Goal: Task Accomplishment & Management: Use online tool/utility

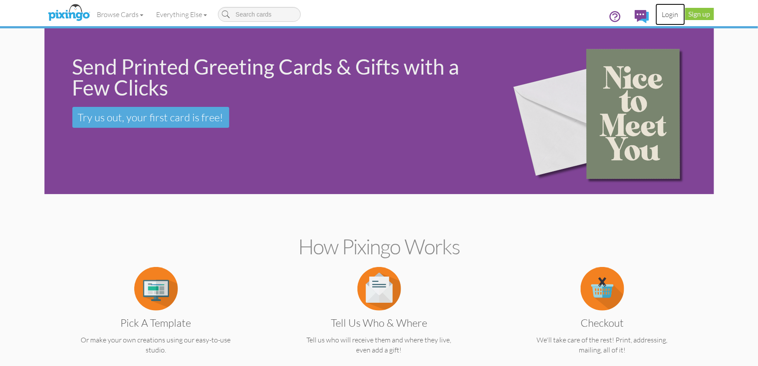
click at [670, 17] on link "Login" at bounding box center [671, 14] width 30 height 22
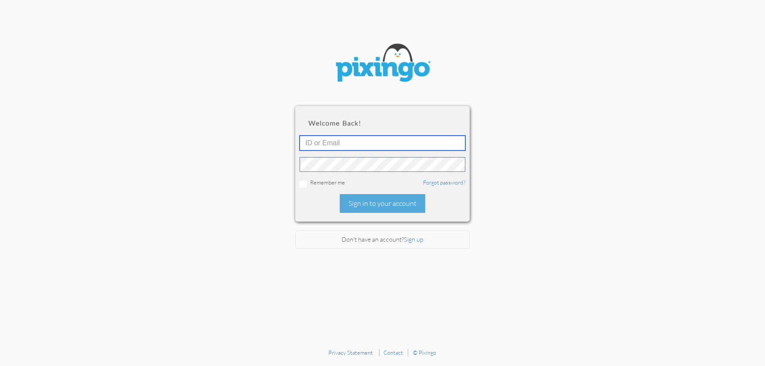
type input "KATHY@creatingmagicvacations.com"
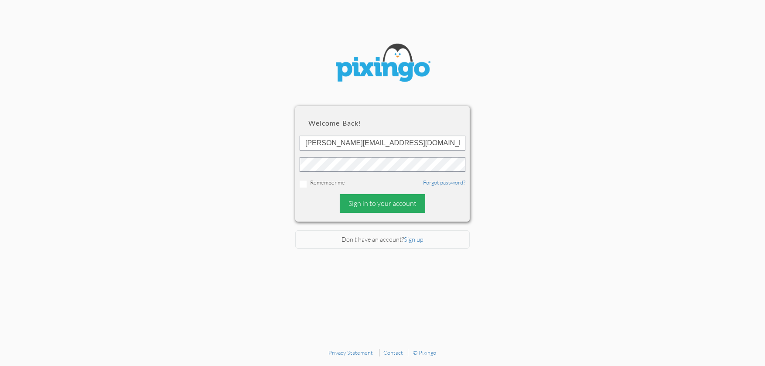
click at [380, 202] on div "Sign in to your account" at bounding box center [382, 203] width 85 height 19
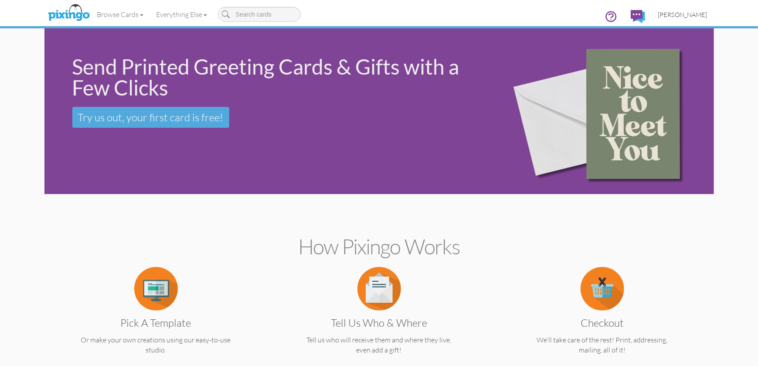
click at [678, 12] on span "[PERSON_NAME]" at bounding box center [682, 14] width 49 height 7
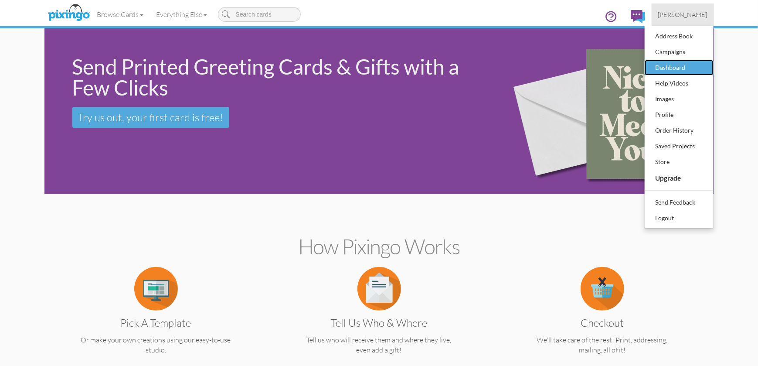
click at [674, 66] on div "Dashboard" at bounding box center [679, 67] width 51 height 13
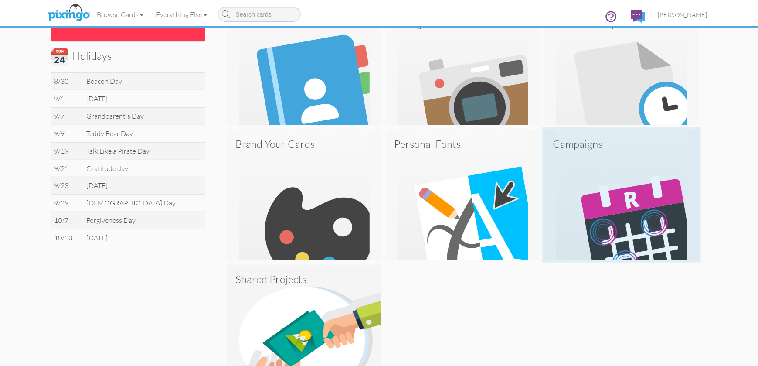
scroll to position [358, 0]
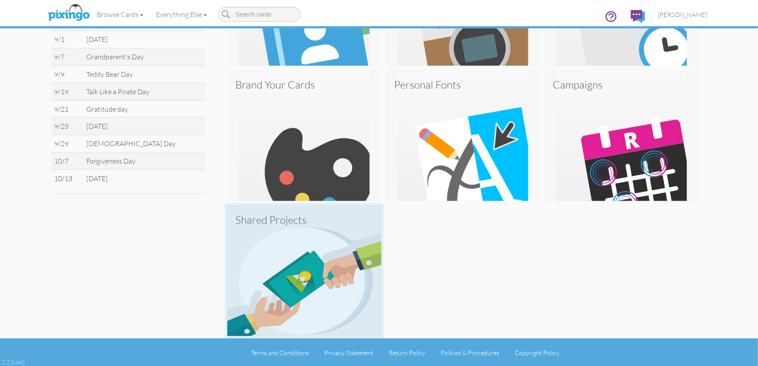
click at [301, 239] on img at bounding box center [304, 270] width 154 height 131
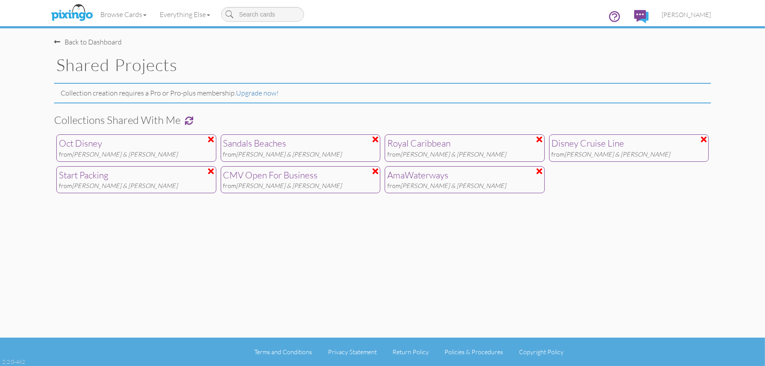
click at [756, 188] on shared-projects "Toggle navigation Visit Pixingo Mobile Browse Cards Business Accounting Automot…" at bounding box center [382, 183] width 765 height 366
click at [633, 181] on div "from Rob & [PERSON_NAME]" at bounding box center [629, 185] width 155 height 9
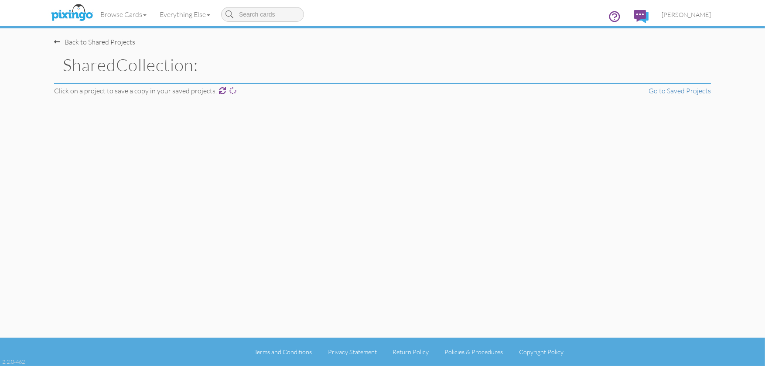
click at [633, 181] on div "Back to Shared Projects Shared Collection: Click on a project to save a copy in…" at bounding box center [383, 169] width 670 height 338
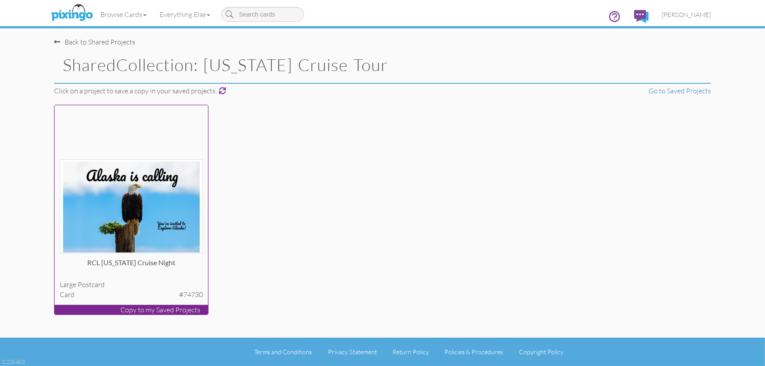
click at [169, 309] on p "Copy to my Saved Projects" at bounding box center [132, 310] width 154 height 10
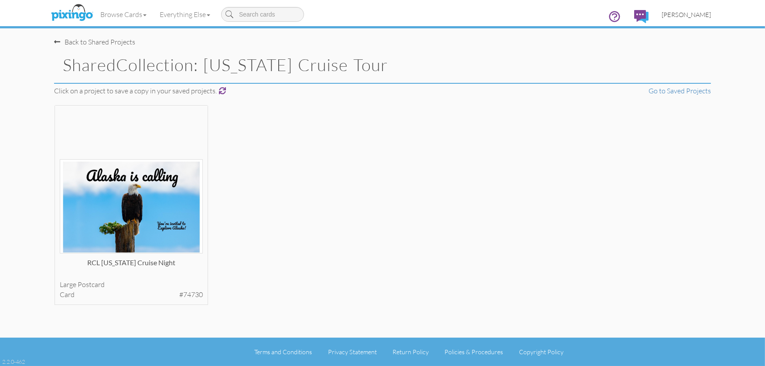
click at [677, 15] on span "[PERSON_NAME]" at bounding box center [686, 14] width 49 height 7
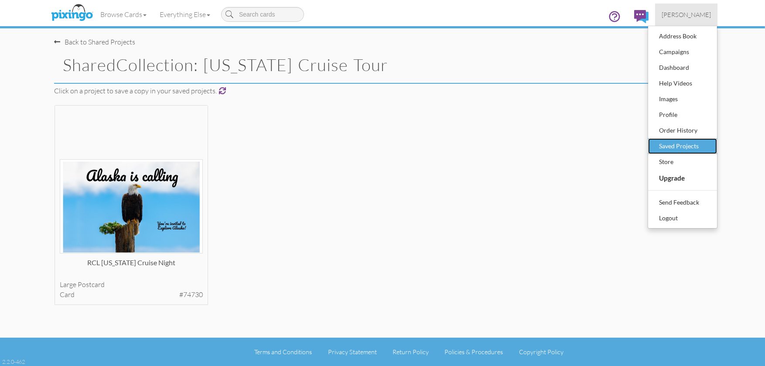
click at [681, 143] on div "Saved Projects" at bounding box center [682, 146] width 51 height 13
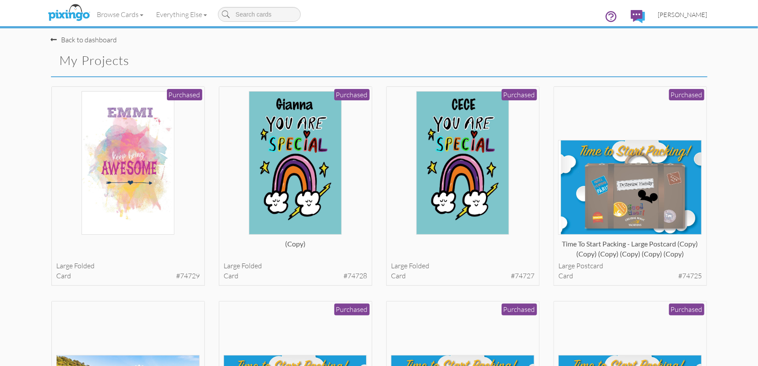
click at [695, 11] on span "[PERSON_NAME]" at bounding box center [682, 14] width 49 height 7
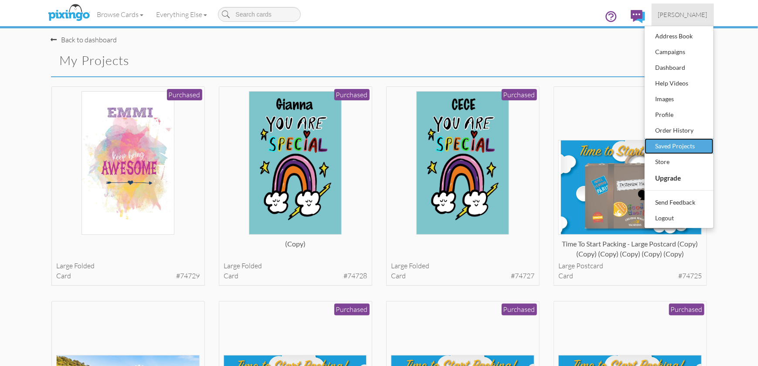
click at [668, 145] on div "Saved Projects" at bounding box center [679, 146] width 51 height 13
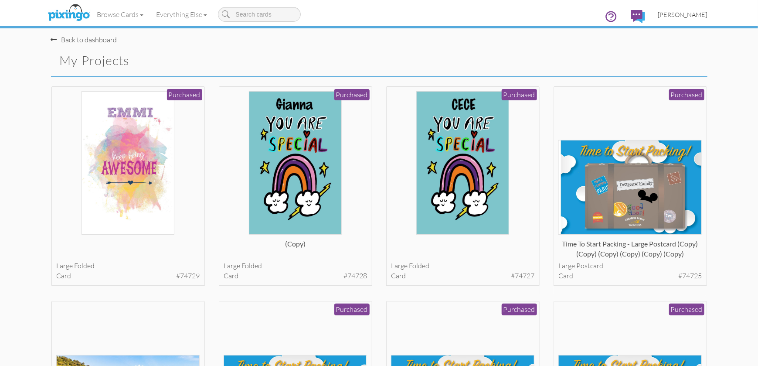
click at [699, 17] on span "[PERSON_NAME]" at bounding box center [682, 14] width 49 height 7
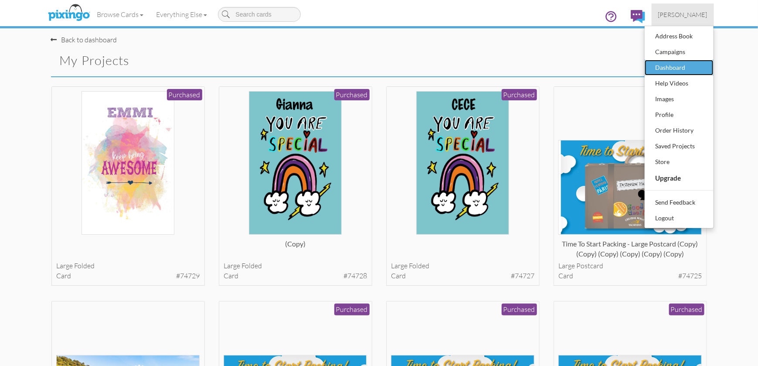
click at [679, 68] on div "Dashboard" at bounding box center [679, 67] width 51 height 13
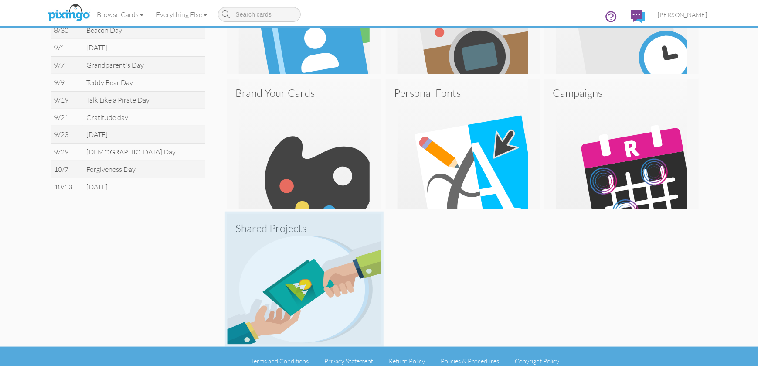
scroll to position [358, 0]
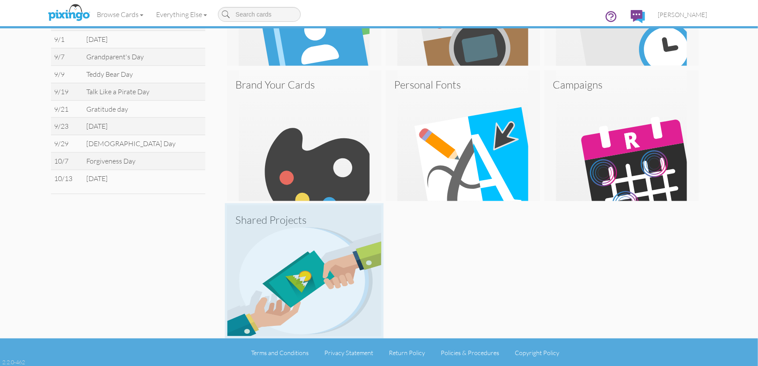
click at [302, 284] on img at bounding box center [304, 270] width 154 height 131
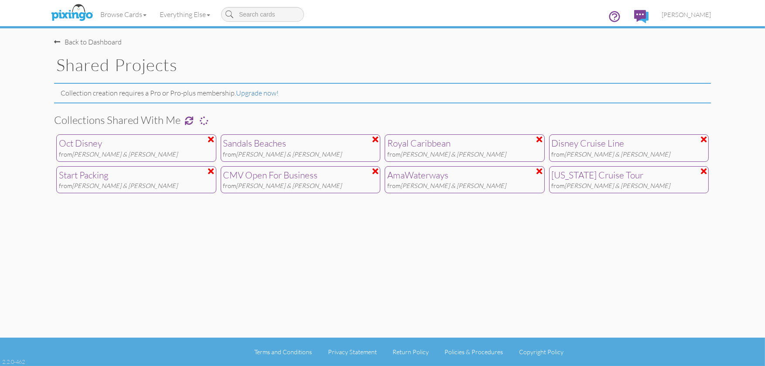
click at [654, 178] on div "[US_STATE] Cruise Tour" at bounding box center [629, 175] width 155 height 13
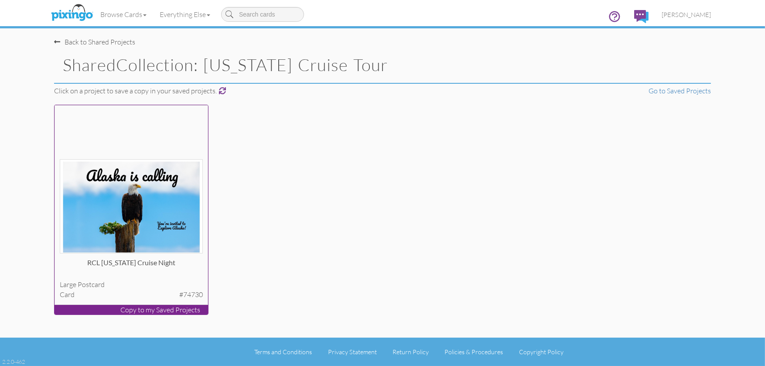
click at [166, 192] on img at bounding box center [131, 206] width 143 height 95
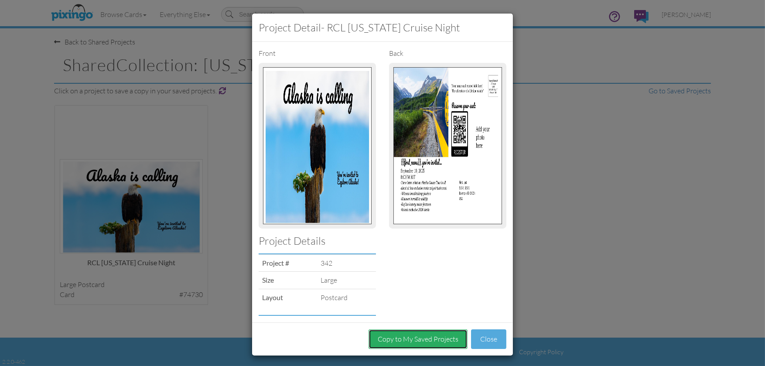
click at [436, 334] on button "Copy to My Saved Projects" at bounding box center [417, 339] width 99 height 20
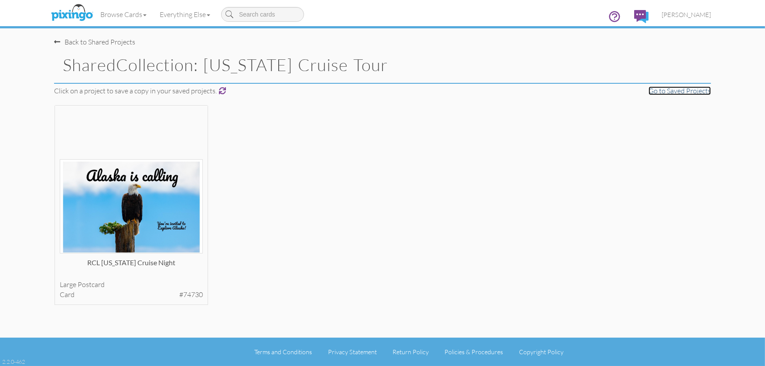
click at [679, 89] on link "Go to Saved Projects" at bounding box center [679, 90] width 62 height 9
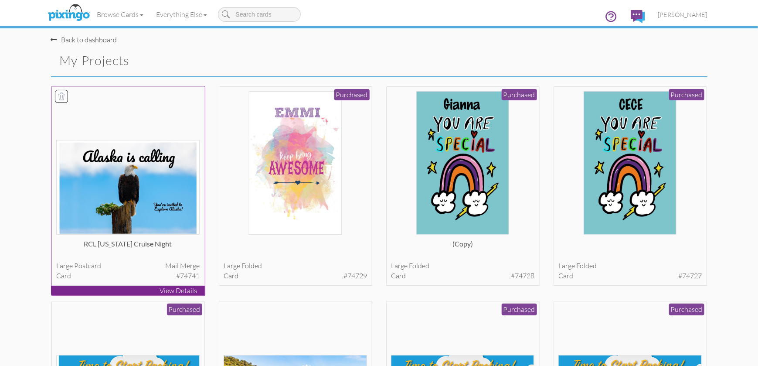
click at [168, 221] on img at bounding box center [127, 187] width 143 height 95
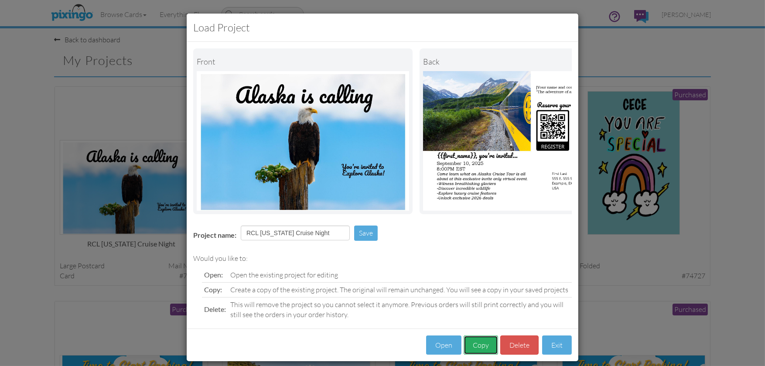
click at [482, 351] on button "Copy" at bounding box center [481, 345] width 34 height 20
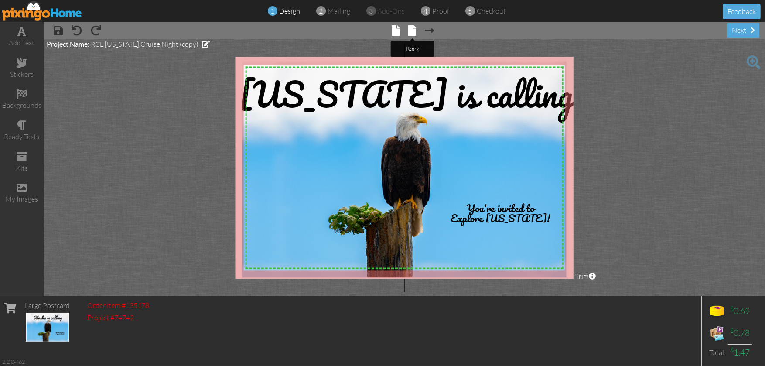
click at [412, 33] on span at bounding box center [413, 30] width 8 height 10
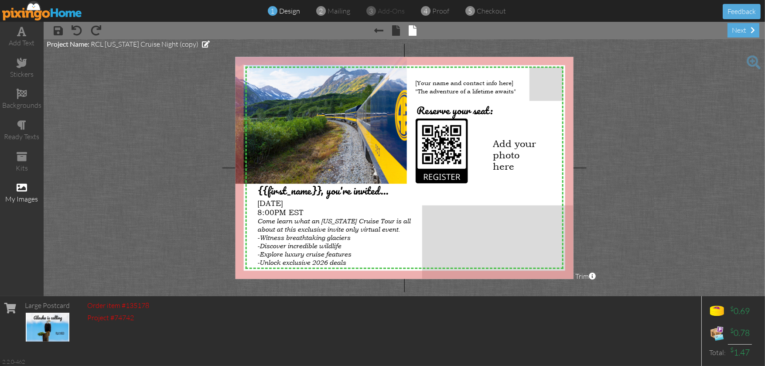
click at [19, 187] on span at bounding box center [22, 187] width 10 height 10
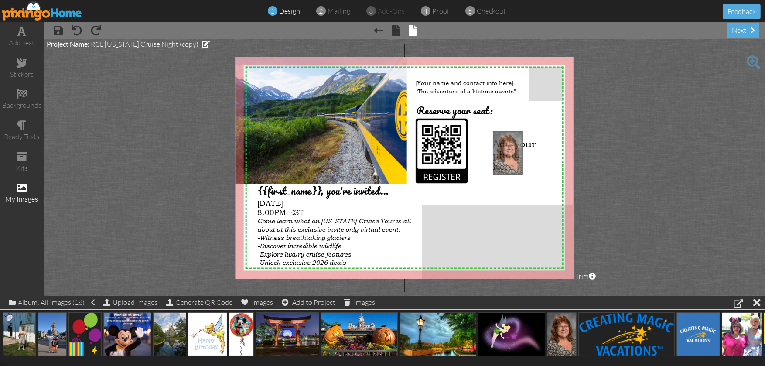
drag, startPoint x: 561, startPoint y: 332, endPoint x: 507, endPoint y: 150, distance: 189.3
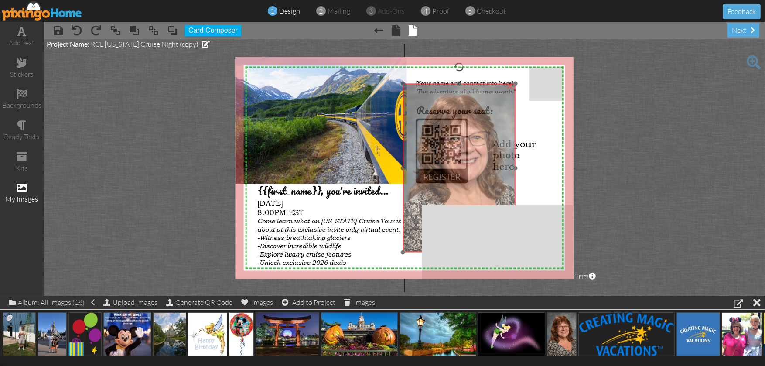
drag, startPoint x: 532, startPoint y: 172, endPoint x: 442, endPoint y: 124, distance: 102.0
click at [442, 124] on img at bounding box center [459, 168] width 113 height 169
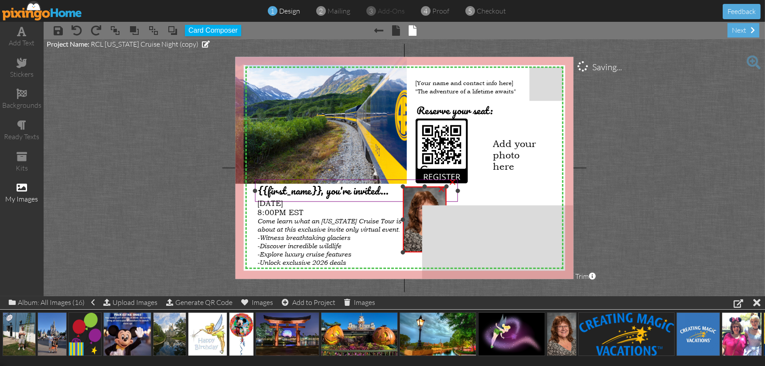
drag, startPoint x: 516, startPoint y: 82, endPoint x: 458, endPoint y: 184, distance: 118.1
click at [458, 184] on div "X X X X X X X X X X X X X X X X X X X X X X X X X X X X X X X X X X X X X X X X…" at bounding box center [404, 168] width 338 height 222
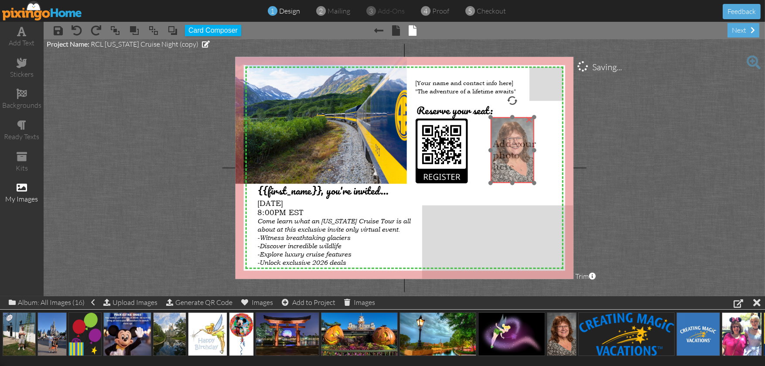
drag, startPoint x: 428, startPoint y: 198, endPoint x: 516, endPoint y: 129, distance: 111.8
click at [516, 129] on img at bounding box center [512, 150] width 44 height 66
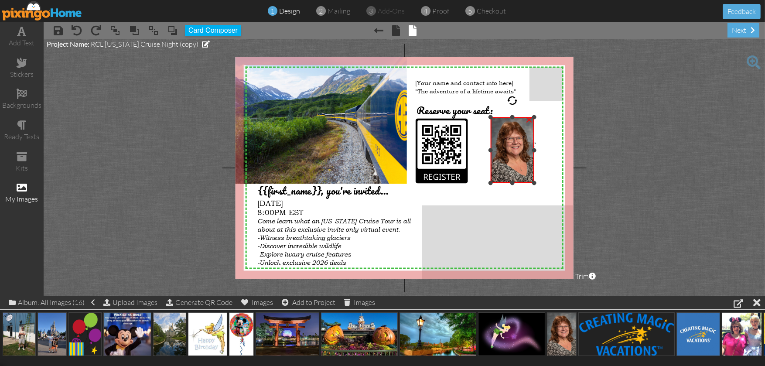
click at [536, 136] on div at bounding box center [512, 150] width 48 height 70
click at [537, 138] on div "×" at bounding box center [536, 137] width 14 height 14
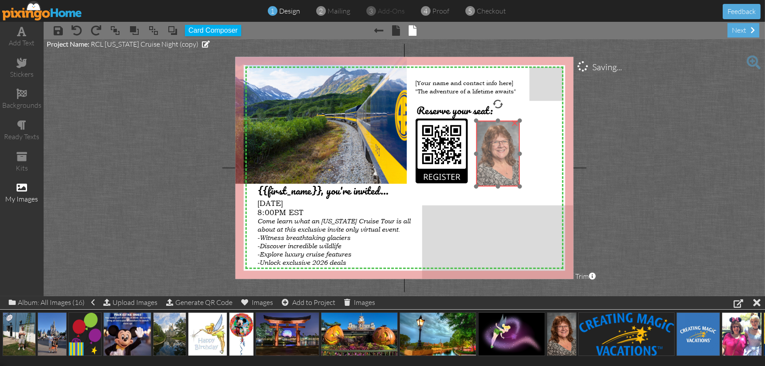
drag, startPoint x: 518, startPoint y: 147, endPoint x: 503, endPoint y: 150, distance: 14.8
click at [503, 150] on img at bounding box center [498, 154] width 44 height 66
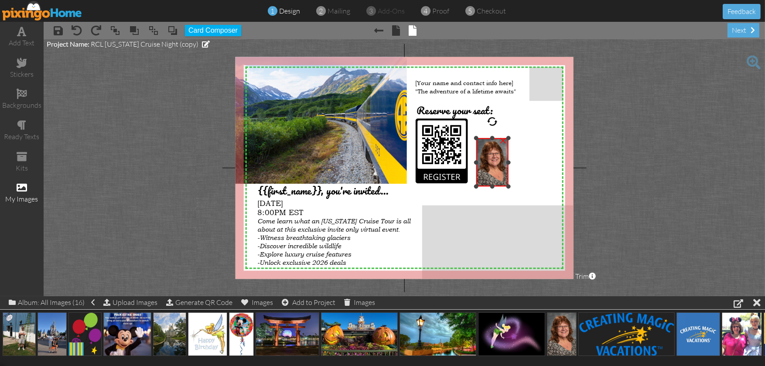
drag, startPoint x: 522, startPoint y: 119, endPoint x: 515, endPoint y: 136, distance: 18.6
click at [515, 136] on div "X X X X X X X X X X X X X X X X X X X X X X X X X X X X X X X X X X X X X X X X…" at bounding box center [404, 168] width 338 height 222
drag, startPoint x: 493, startPoint y: 170, endPoint x: 494, endPoint y: 157, distance: 12.2
click at [494, 157] on img at bounding box center [492, 150] width 32 height 48
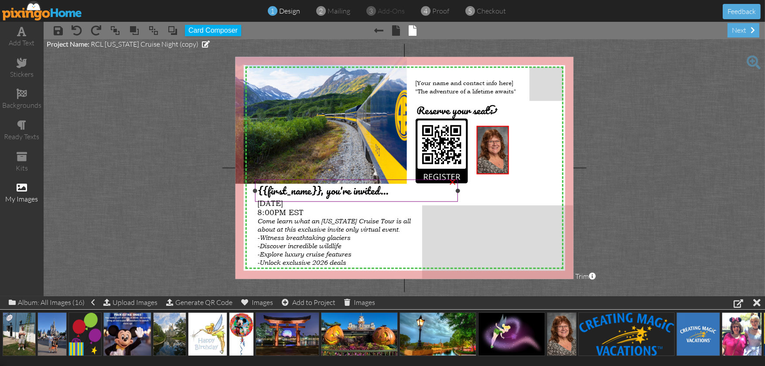
click at [314, 191] on span "{{first_name}}, you're invited..." at bounding box center [323, 190] width 131 height 17
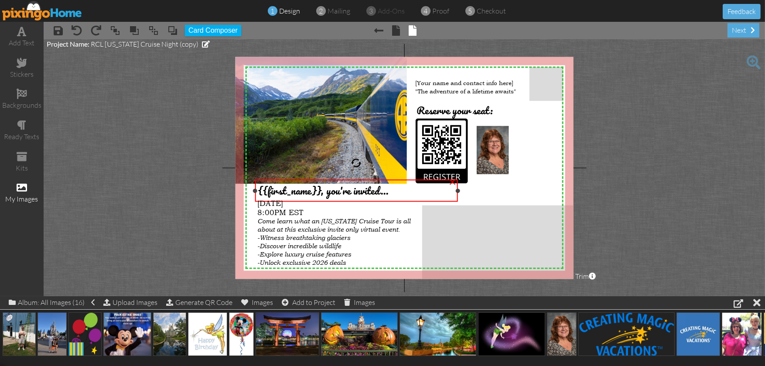
click at [322, 191] on span "{{first_name}}, you're invited..." at bounding box center [323, 190] width 131 height 17
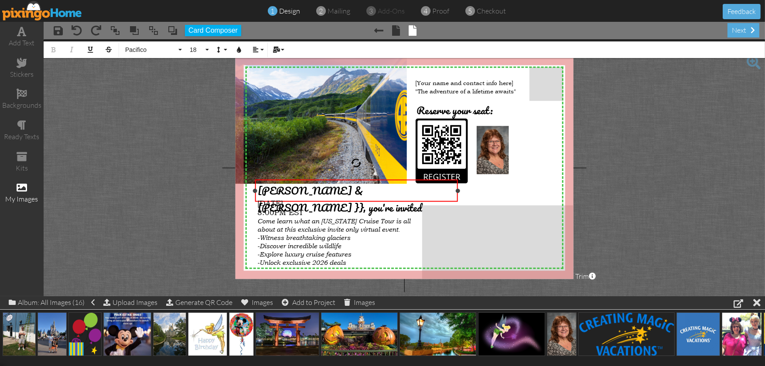
click at [324, 189] on span "[PERSON_NAME] & [PERSON_NAME] }}, you're invited..." at bounding box center [344, 199] width 173 height 34
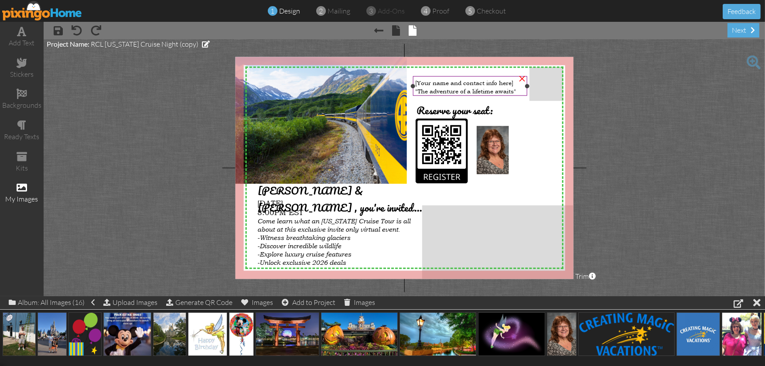
click at [517, 82] on div "×" at bounding box center [522, 78] width 14 height 14
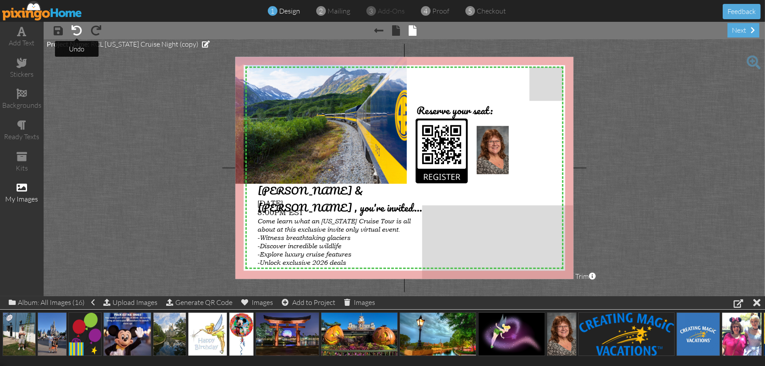
click at [78, 27] on span at bounding box center [77, 30] width 10 height 10
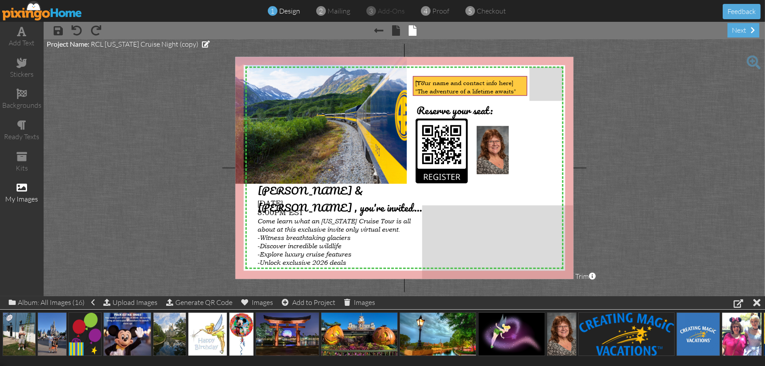
drag, startPoint x: 416, startPoint y: 81, endPoint x: 425, endPoint y: 81, distance: 9.2
click at [425, 81] on span "[Your name and contact info here]" at bounding box center [464, 83] width 98 height 8
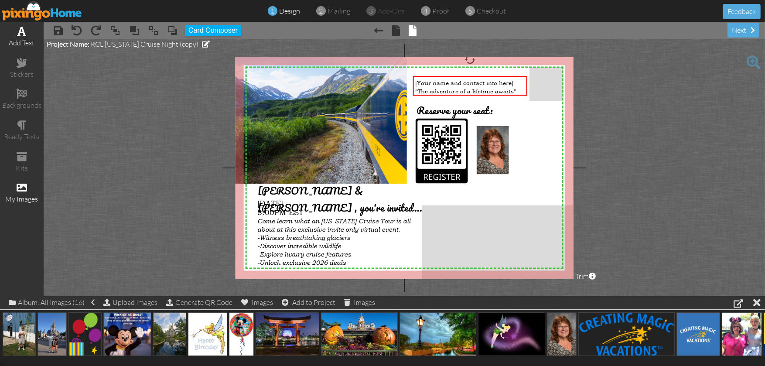
click at [29, 33] on div "add text" at bounding box center [22, 37] width 44 height 31
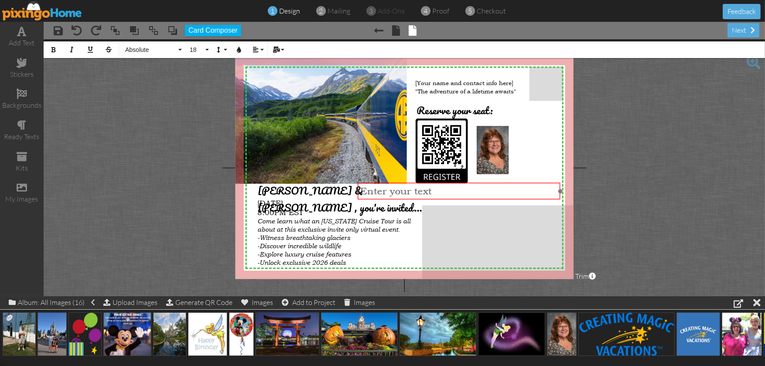
drag, startPoint x: 506, startPoint y: 115, endPoint x: 560, endPoint y: 181, distance: 85.5
click at [560, 181] on div at bounding box center [458, 191] width 207 height 21
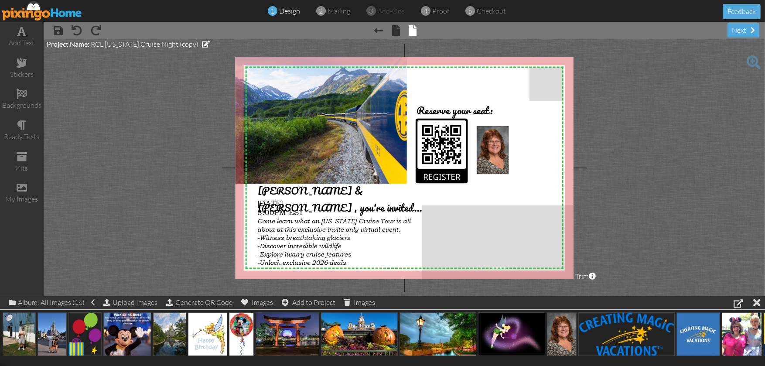
click at [72, 24] on span "× undo" at bounding box center [72, 30] width 19 height 14
click at [86, 24] on span "× redo" at bounding box center [91, 30] width 19 height 14
click at [75, 28] on span at bounding box center [77, 30] width 10 height 10
click at [28, 32] on div "add text" at bounding box center [22, 37] width 44 height 31
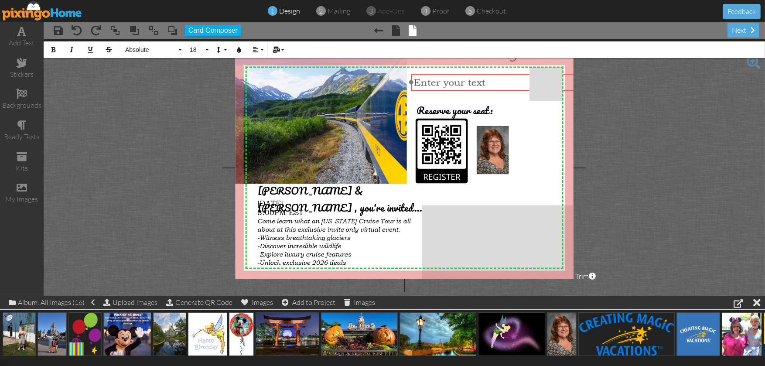
drag, startPoint x: 301, startPoint y: 97, endPoint x: 409, endPoint y: 77, distance: 110.0
click at [409, 77] on div at bounding box center [512, 82] width 207 height 21
click at [133, 47] on span "Absolute" at bounding box center [150, 49] width 52 height 7
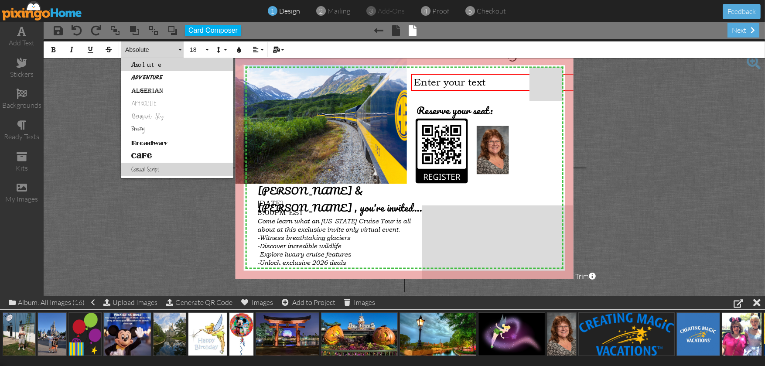
click at [150, 167] on link "Casual Script" at bounding box center [177, 169] width 113 height 13
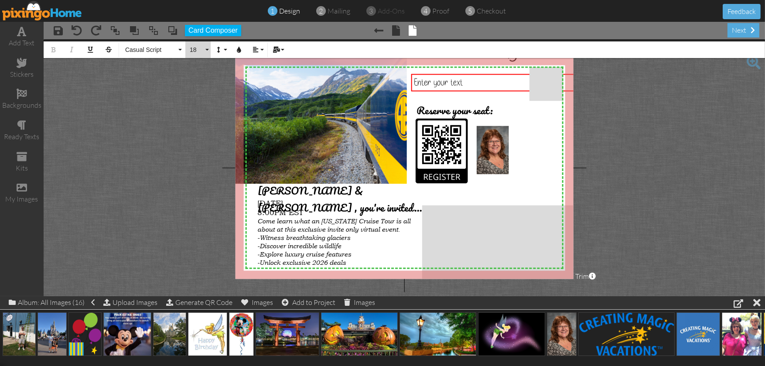
click at [191, 46] on span "18" at bounding box center [196, 49] width 15 height 7
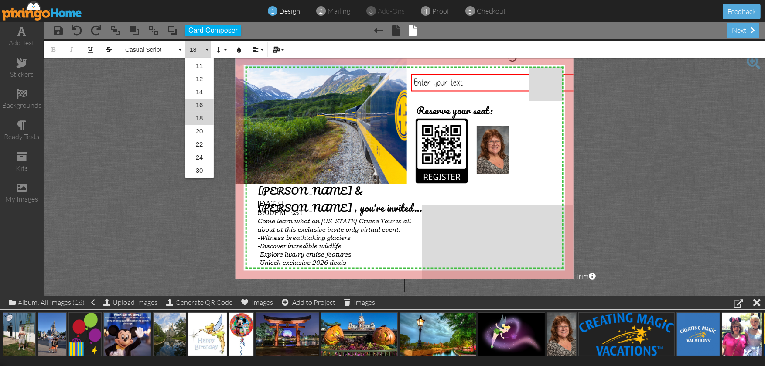
click at [202, 103] on link "16" at bounding box center [199, 105] width 28 height 13
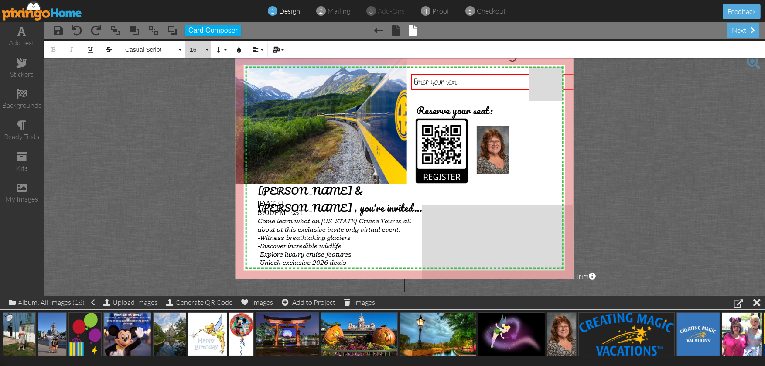
click at [196, 48] on span "16" at bounding box center [196, 49] width 15 height 7
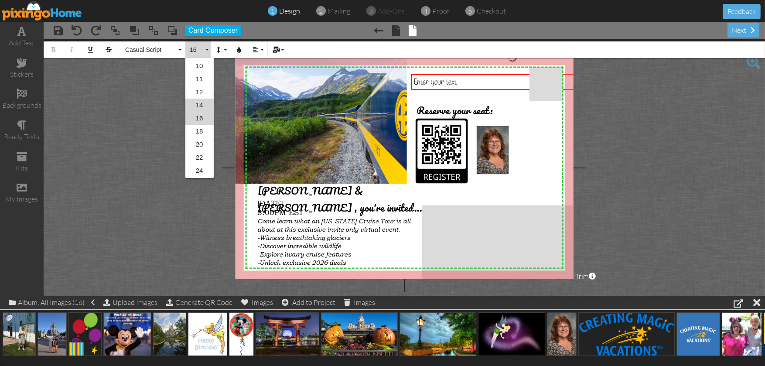
click at [201, 102] on link "14" at bounding box center [199, 105] width 28 height 13
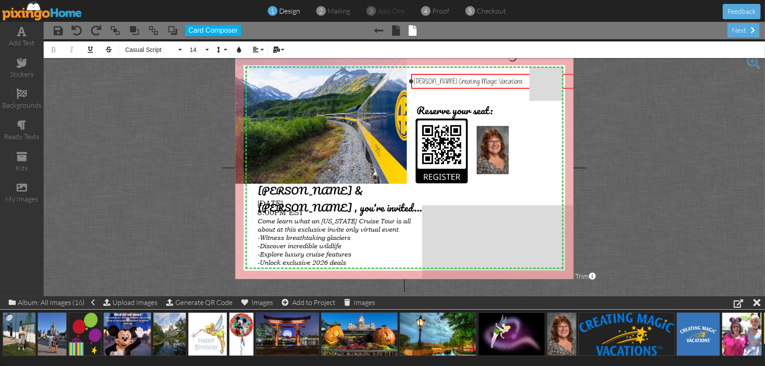
click at [445, 80] on span "[PERSON_NAME] Creating Magic Vacations" at bounding box center [468, 81] width 109 height 10
click at [510, 82] on div "[PERSON_NAME] Creating Magic Vacations" at bounding box center [512, 81] width 197 height 10
click at [195, 49] on span "14" at bounding box center [196, 49] width 15 height 7
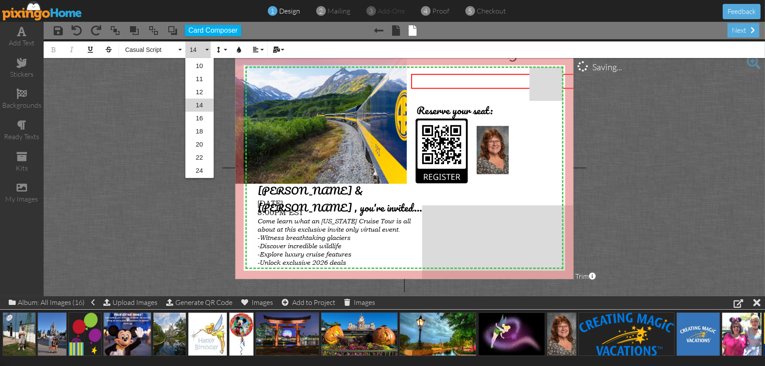
scroll to position [51, 0]
click at [201, 103] on link "12" at bounding box center [199, 105] width 28 height 13
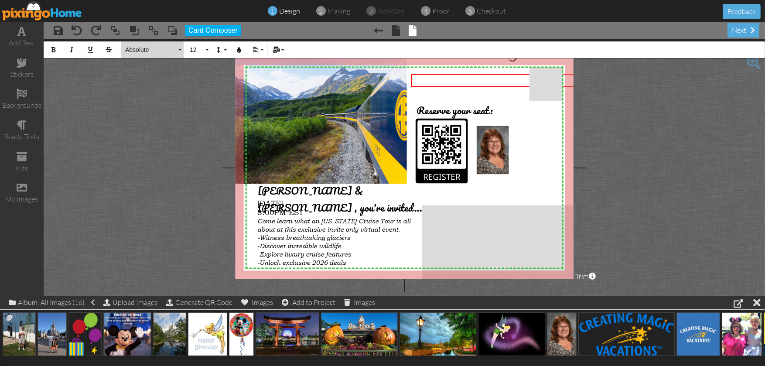
click at [160, 51] on span "Absolute" at bounding box center [150, 49] width 52 height 7
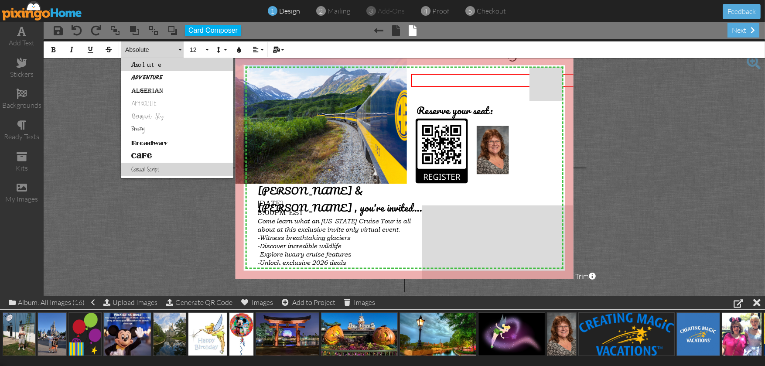
click at [147, 167] on link "Casual Script" at bounding box center [177, 169] width 113 height 13
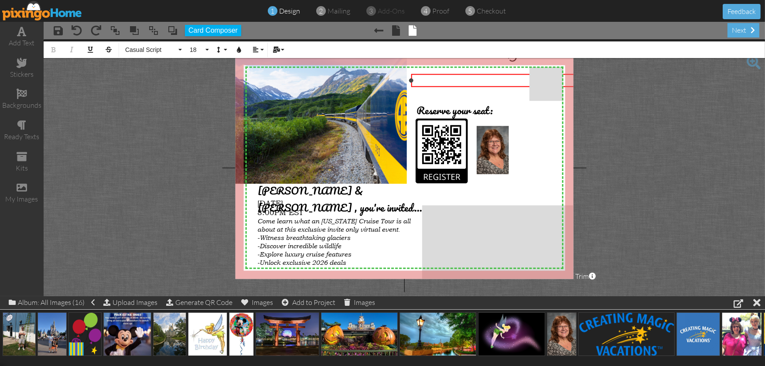
click at [420, 79] on div "​ ​ ​" at bounding box center [512, 80] width 197 height 8
click at [420, 79] on div "[PERSON_NAME] ​ ​" at bounding box center [512, 80] width 197 height 8
click at [197, 50] on span "18" at bounding box center [196, 49] width 15 height 7
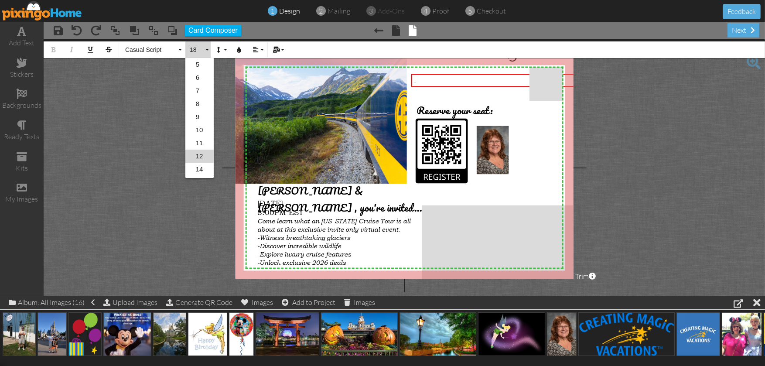
click at [200, 153] on link "12" at bounding box center [199, 156] width 28 height 13
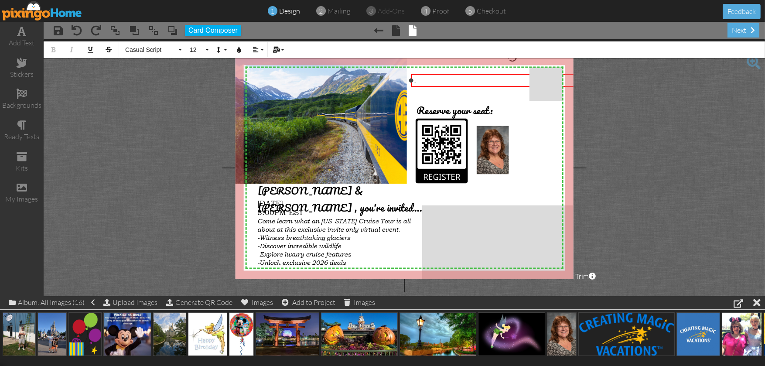
click at [426, 80] on div "[PERSON_NAME] ​ ​ ​" at bounding box center [512, 80] width 197 height 8
click at [415, 78] on div "[PERSON_NAME] ​ ​ ​" at bounding box center [512, 80] width 197 height 8
click at [68, 24] on span "× undo" at bounding box center [72, 30] width 19 height 14
click at [71, 27] on span "× undo" at bounding box center [72, 30] width 19 height 14
click at [78, 32] on span at bounding box center [77, 30] width 10 height 10
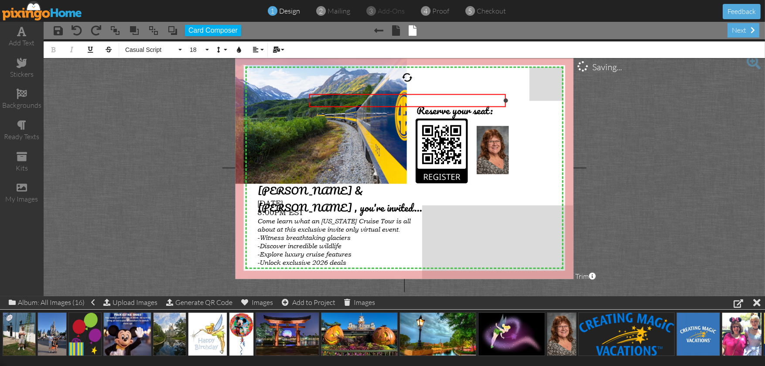
drag, startPoint x: 302, startPoint y: 98, endPoint x: 308, endPoint y: 96, distance: 6.3
click at [309, 96] on div "KathyKath ​ ​ ​ ×" at bounding box center [407, 101] width 197 height 14
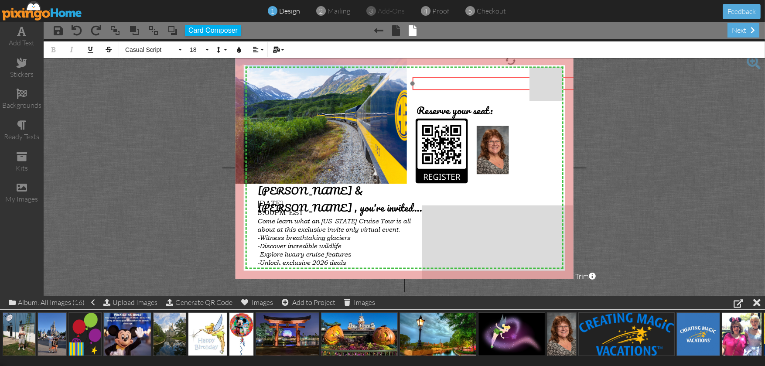
drag, startPoint x: 308, startPoint y: 94, endPoint x: 412, endPoint y: 77, distance: 104.7
click at [412, 77] on div at bounding box center [510, 84] width 201 height 18
click at [430, 85] on div "[PERSON_NAME] ​ ​ ​" at bounding box center [510, 85] width 191 height 12
click at [80, 29] on span at bounding box center [77, 30] width 10 height 10
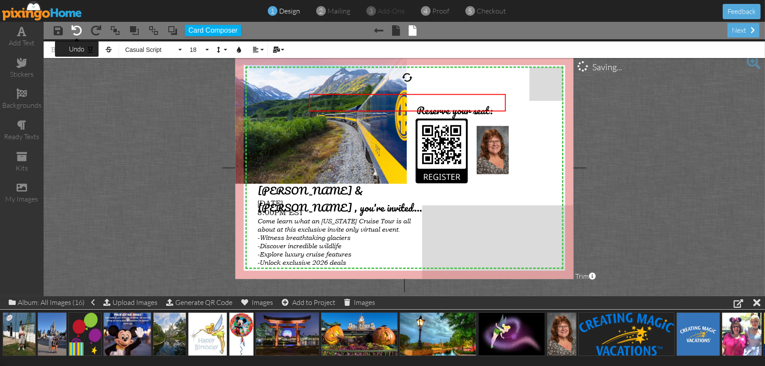
click at [80, 28] on span at bounding box center [77, 30] width 10 height 10
click at [81, 28] on span at bounding box center [77, 30] width 10 height 10
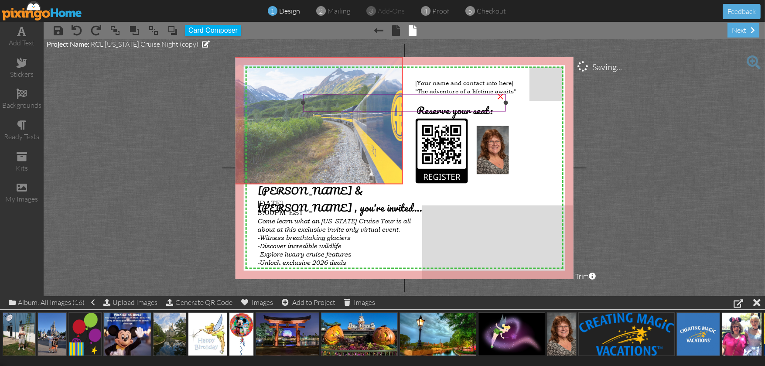
click at [317, 91] on div "X X X X X X X X X X X X X X X X X X X X X X X X X X X X X X X X X X X X X X X X…" at bounding box center [404, 168] width 338 height 222
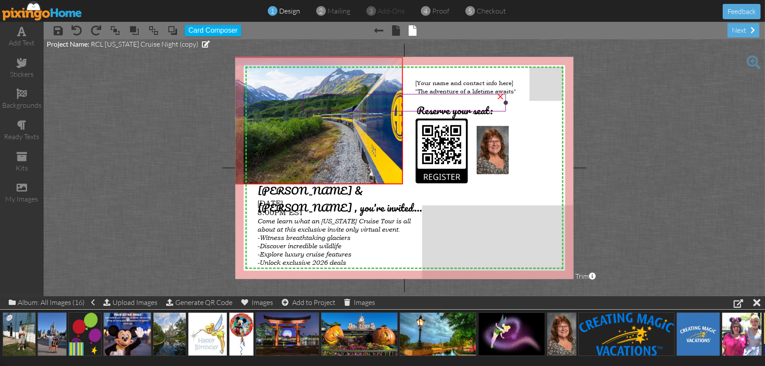
click at [501, 96] on div "×" at bounding box center [500, 96] width 14 height 14
click at [405, 120] on div at bounding box center [406, 120] width 4 height 4
